Goal: Navigation & Orientation: Find specific page/section

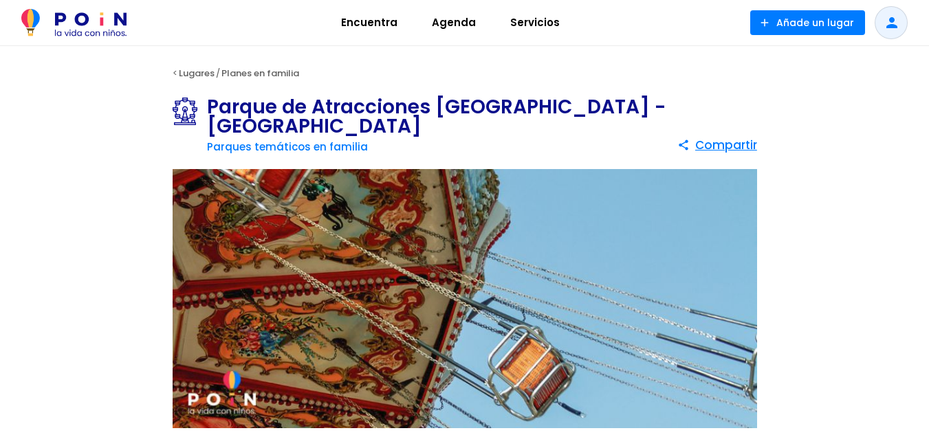
click at [618, 228] on img at bounding box center [465, 299] width 585 height 260
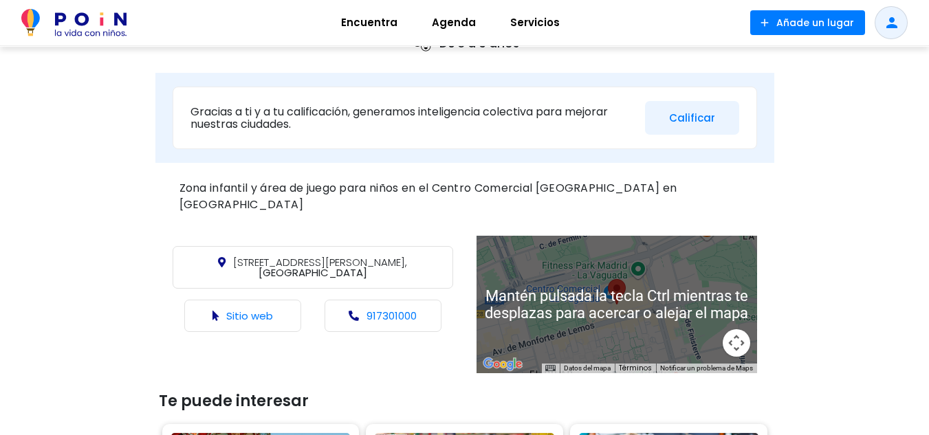
scroll to position [275, 0]
